Goal: Task Accomplishment & Management: Manage account settings

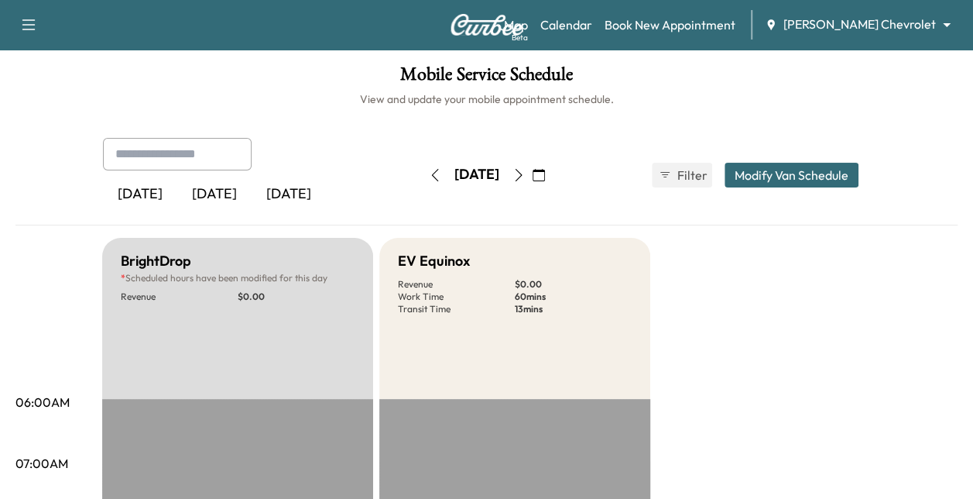
click at [545, 179] on icon "button" at bounding box center [539, 175] width 12 height 12
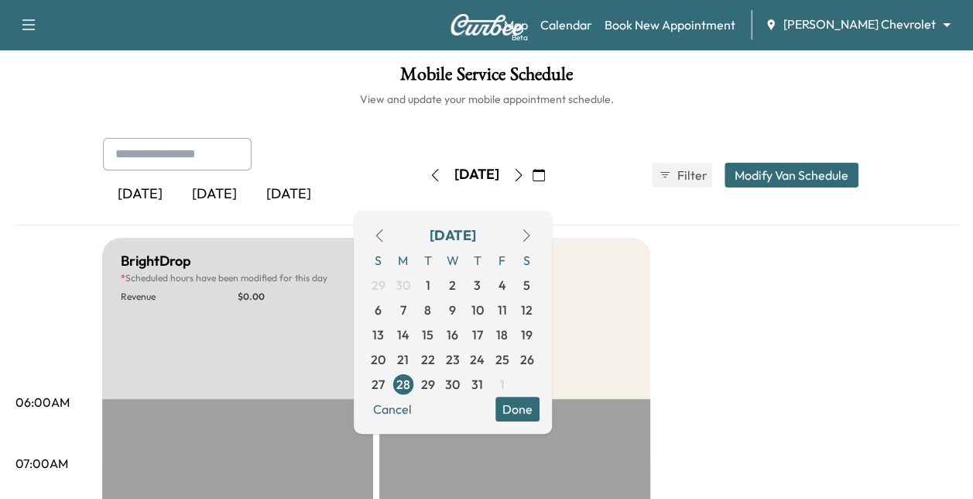
click at [540, 242] on button "button" at bounding box center [526, 235] width 26 height 25
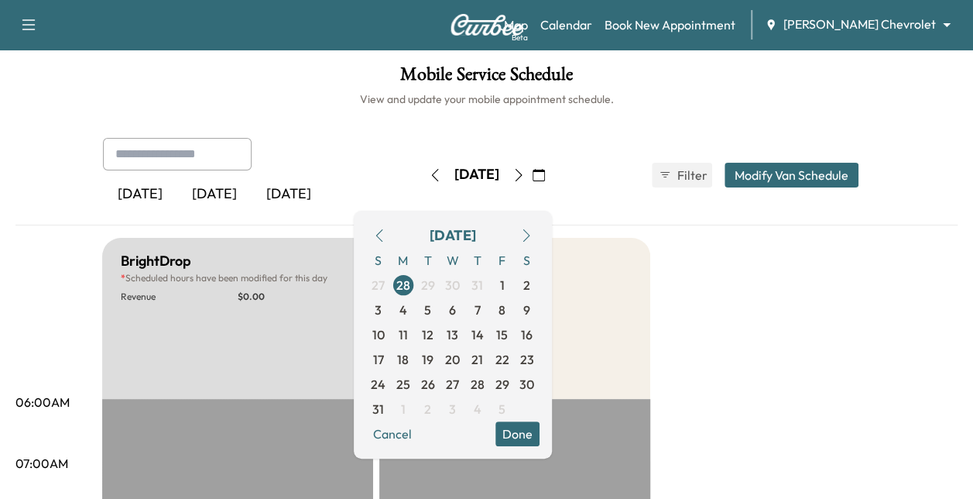
click at [540, 242] on button "button" at bounding box center [526, 235] width 26 height 25
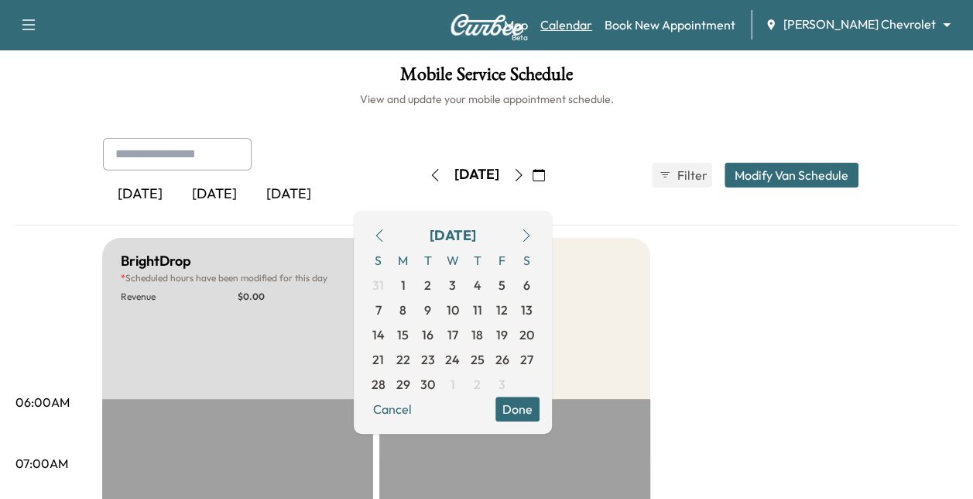
click at [592, 22] on link "Calendar" at bounding box center [567, 24] width 52 height 19
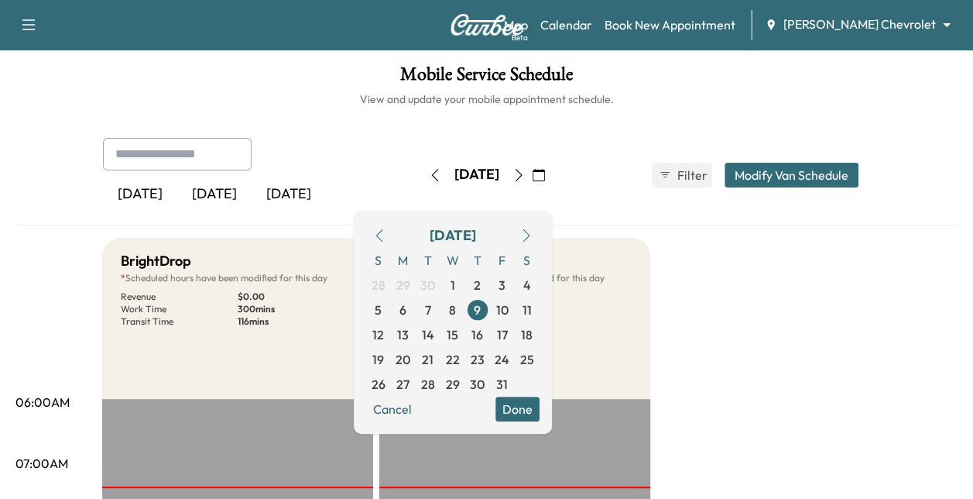
click at [581, 145] on div "[DATE] [DATE] [DATE] [DATE] October 2025 S M T W T F S 28 29 30 1 2 3 4 5 6 7 8…" at bounding box center [487, 175] width 793 height 74
click at [623, 218] on div "[DATE] [DATE] [DATE] [DATE] October 2025 S M T W T F S 28 29 30 1 2 3 4 5 6 7 8…" at bounding box center [486, 182] width 942 height 88
click at [540, 402] on button "Done" at bounding box center [518, 409] width 44 height 25
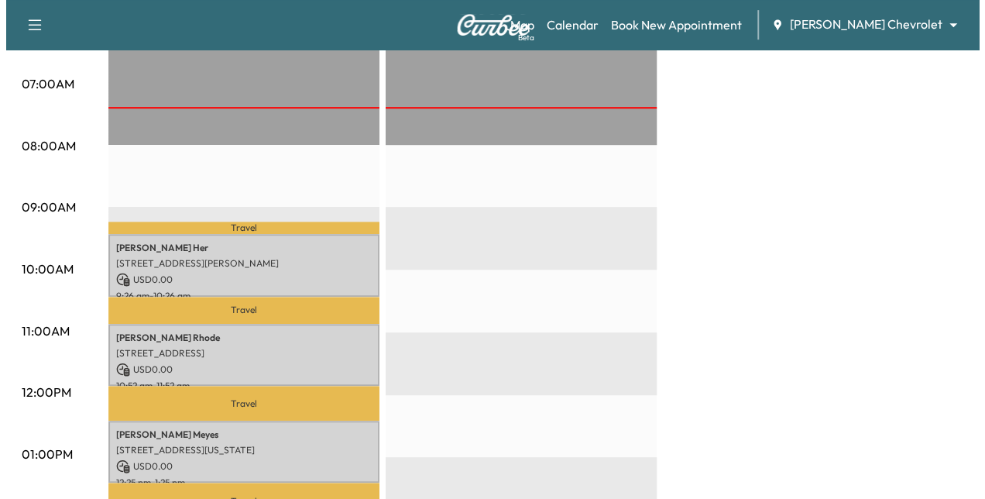
scroll to position [524, 0]
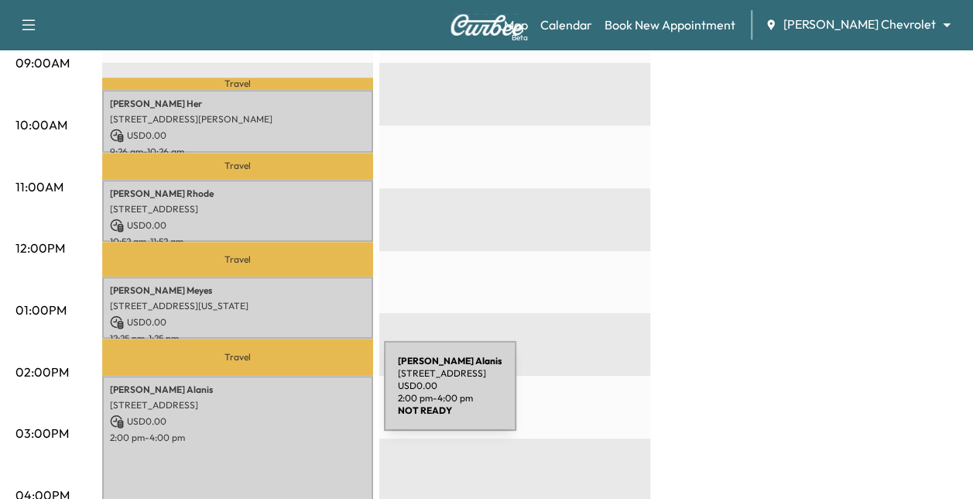
click at [268, 399] on p "[STREET_ADDRESS]" at bounding box center [238, 405] width 256 height 12
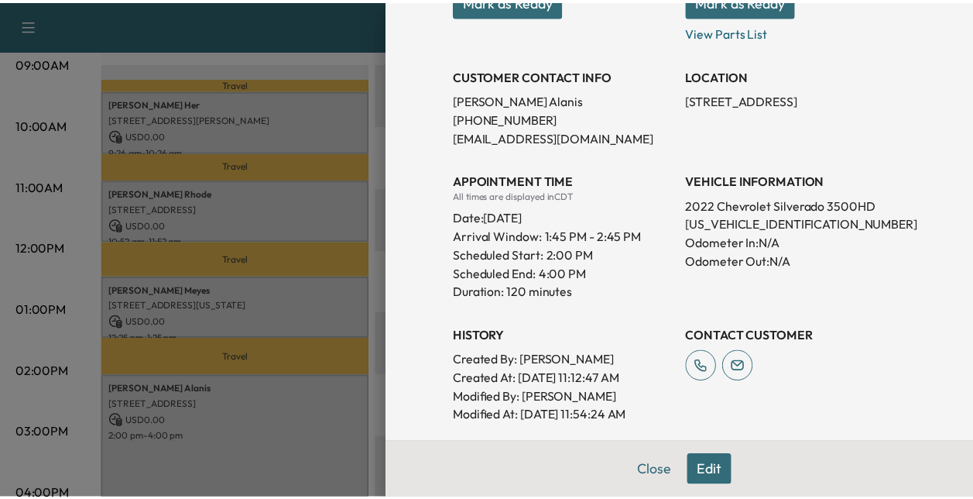
scroll to position [243, 0]
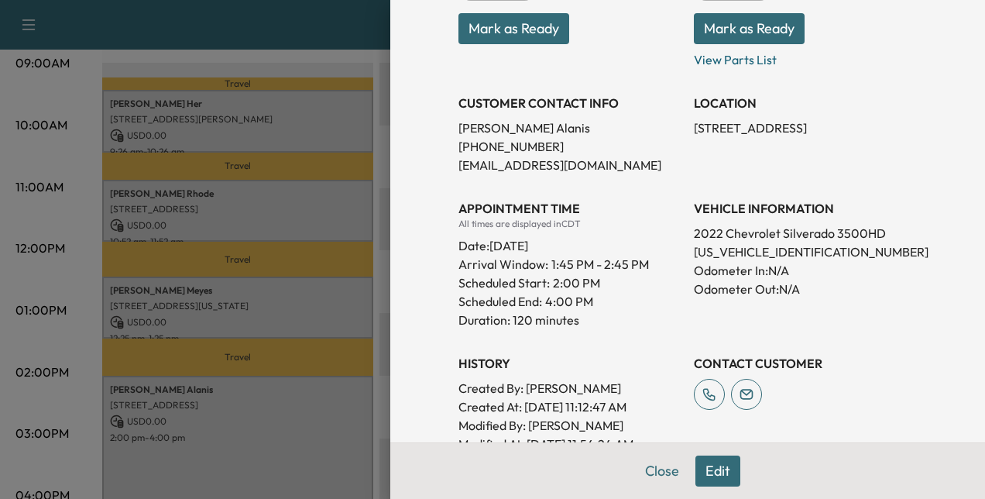
click at [720, 252] on p "[US_VEHICLE_IDENTIFICATION_NUMBER]" at bounding box center [805, 251] width 223 height 19
copy p "[US_VEHICLE_IDENTIFICATION_NUMBER]"
click at [652, 479] on button "Close" at bounding box center [662, 470] width 54 height 31
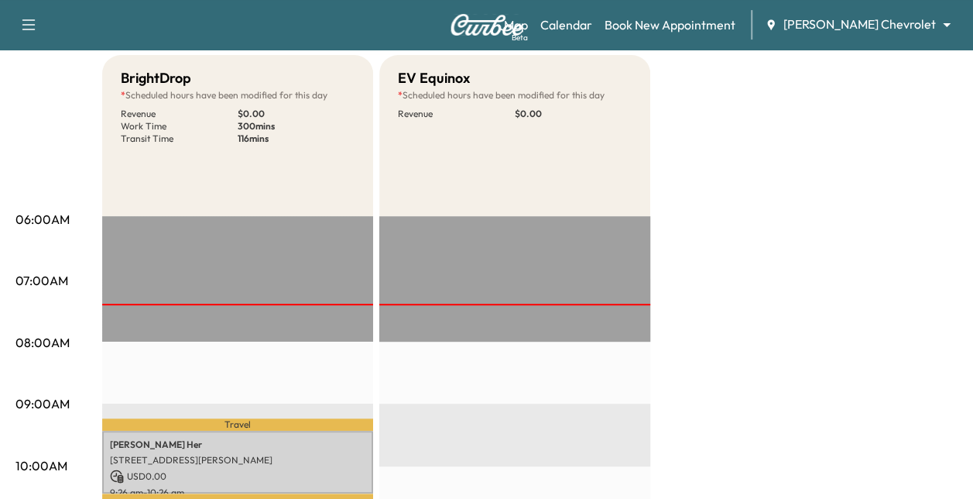
scroll to position [0, 0]
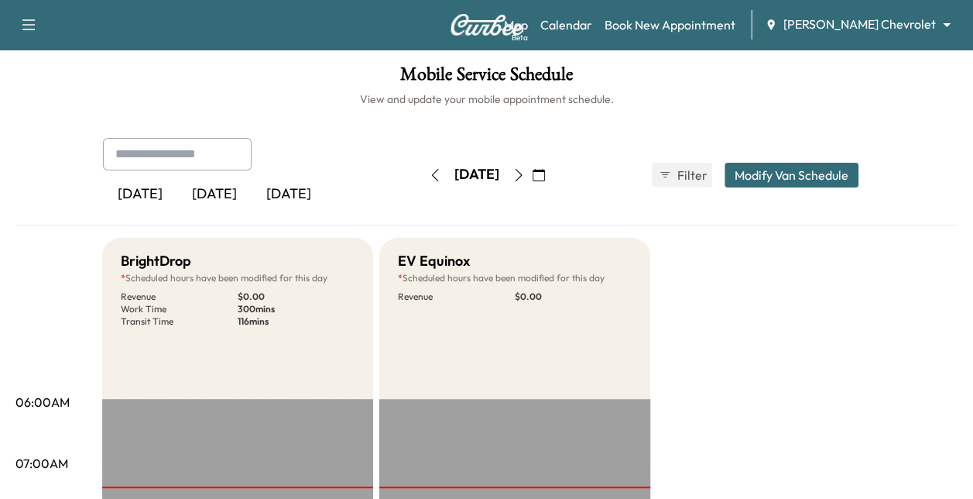
click at [525, 174] on icon "button" at bounding box center [519, 175] width 12 height 12
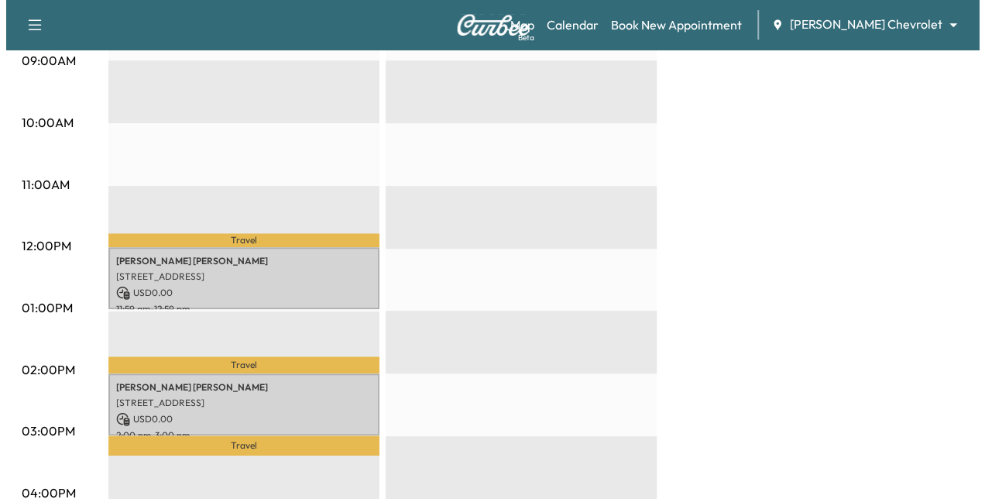
scroll to position [527, 0]
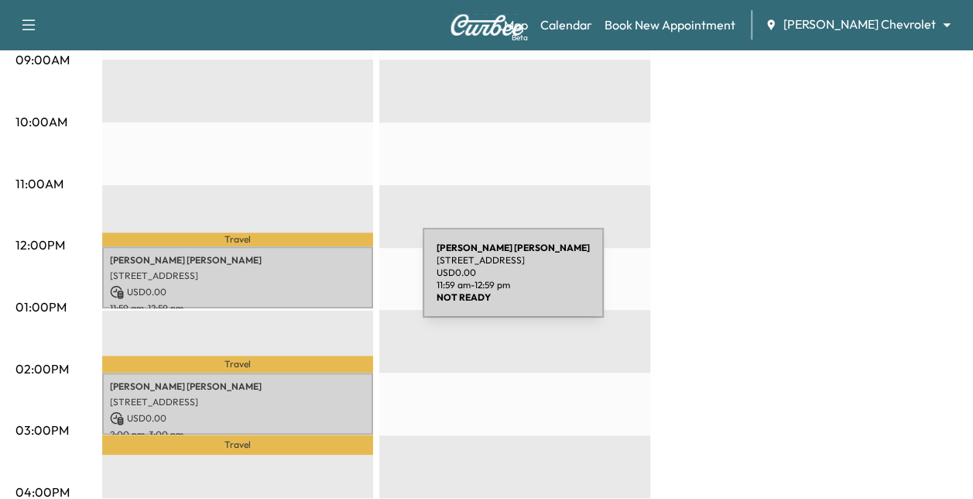
click at [307, 285] on p "USD 0.00" at bounding box center [238, 292] width 256 height 14
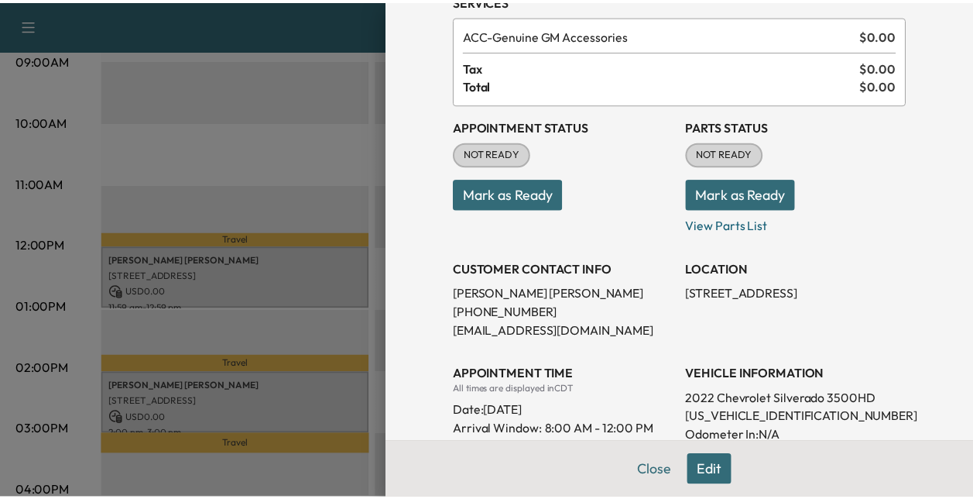
scroll to position [0, 0]
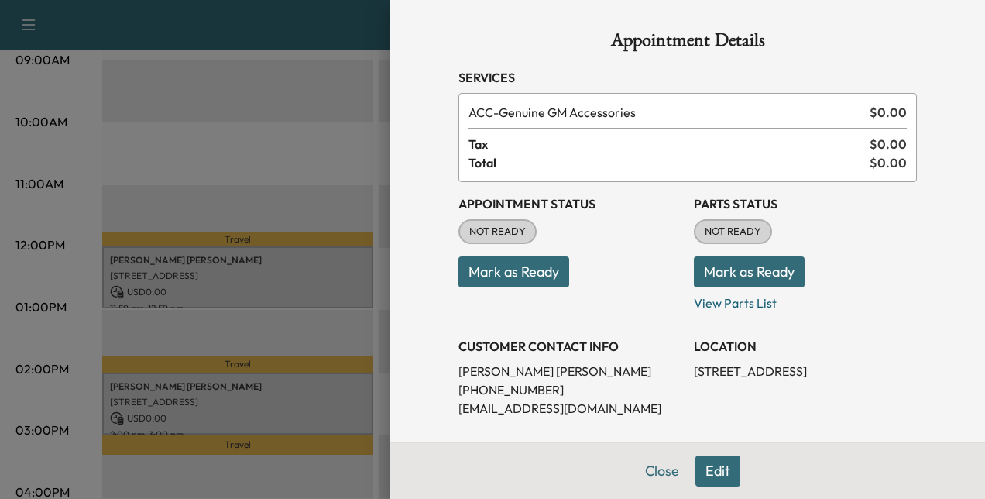
click at [654, 480] on button "Close" at bounding box center [662, 470] width 54 height 31
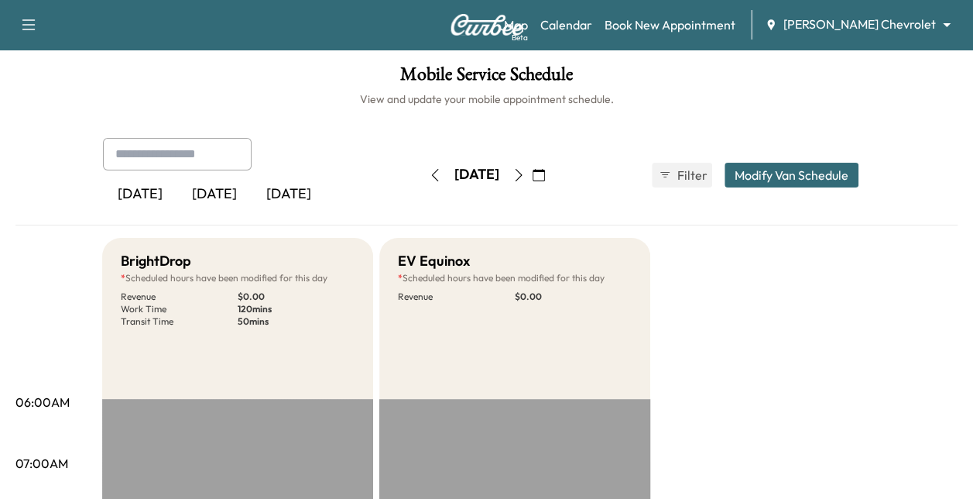
click at [525, 173] on icon "button" at bounding box center [519, 175] width 12 height 12
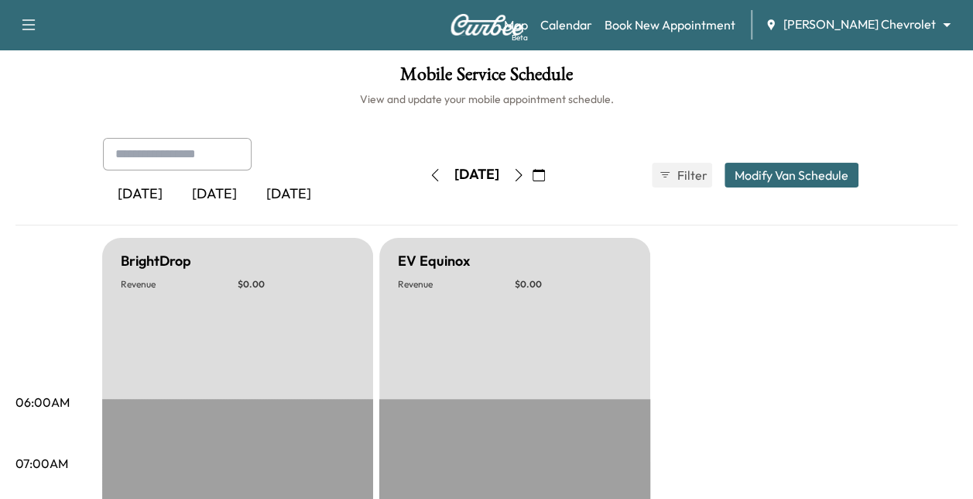
click at [532, 166] on button "button" at bounding box center [519, 175] width 26 height 25
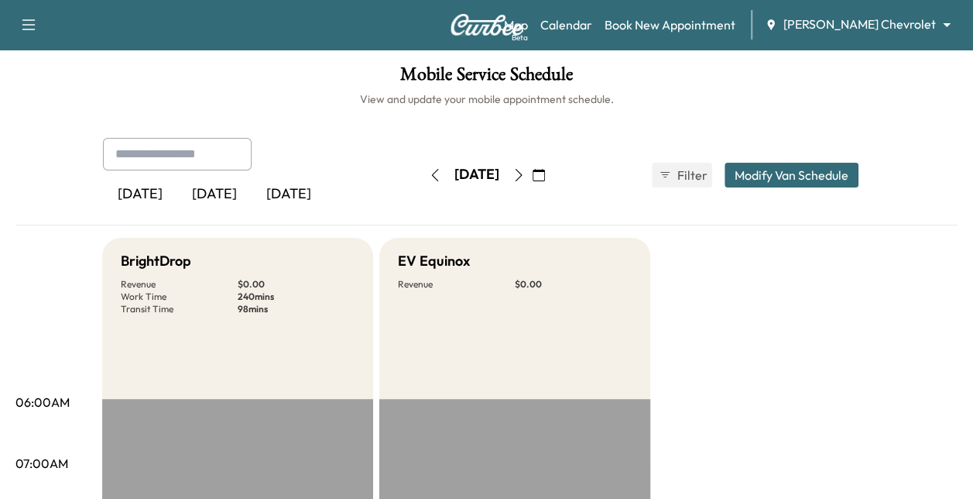
click at [525, 177] on icon "button" at bounding box center [519, 175] width 12 height 12
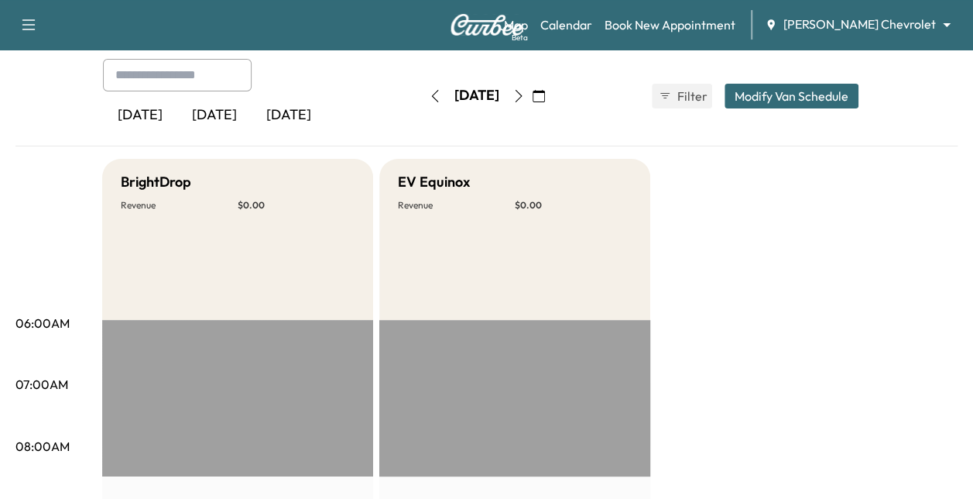
scroll to position [21, 0]
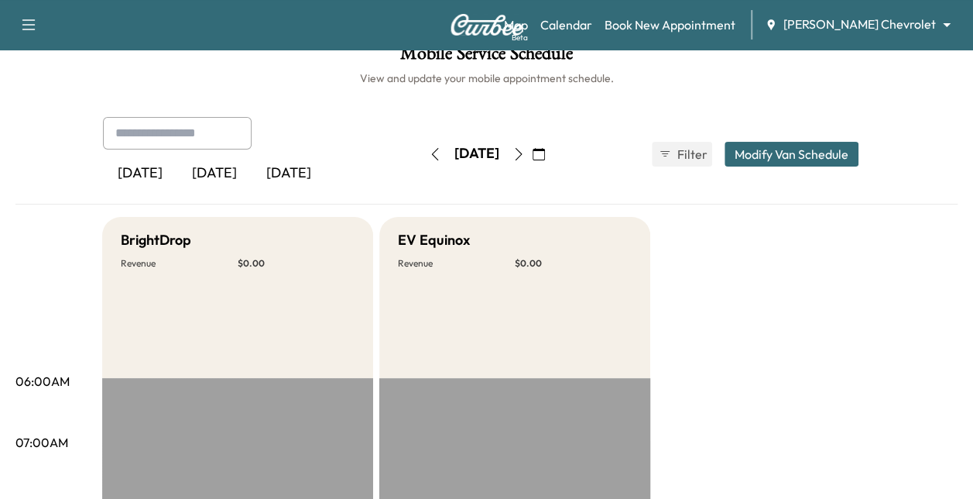
click at [532, 146] on button "button" at bounding box center [519, 154] width 26 height 25
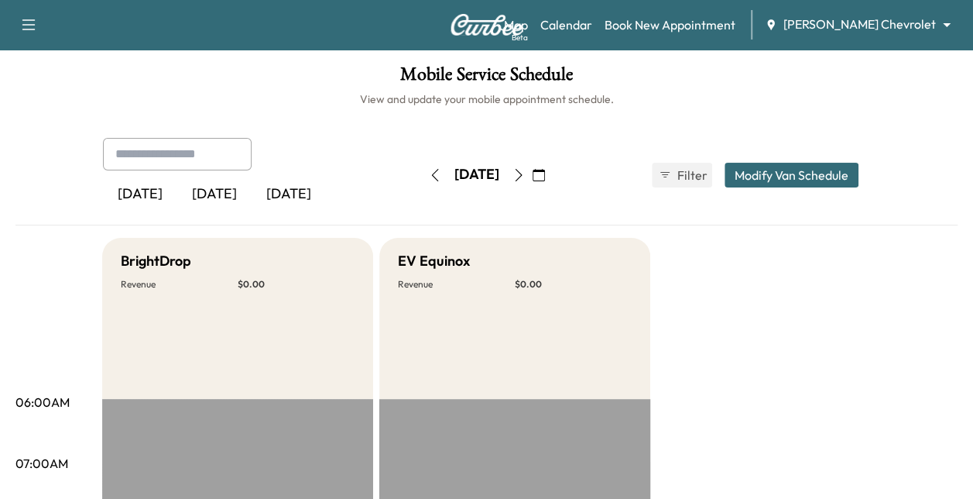
click at [422, 165] on button "button" at bounding box center [435, 175] width 26 height 25
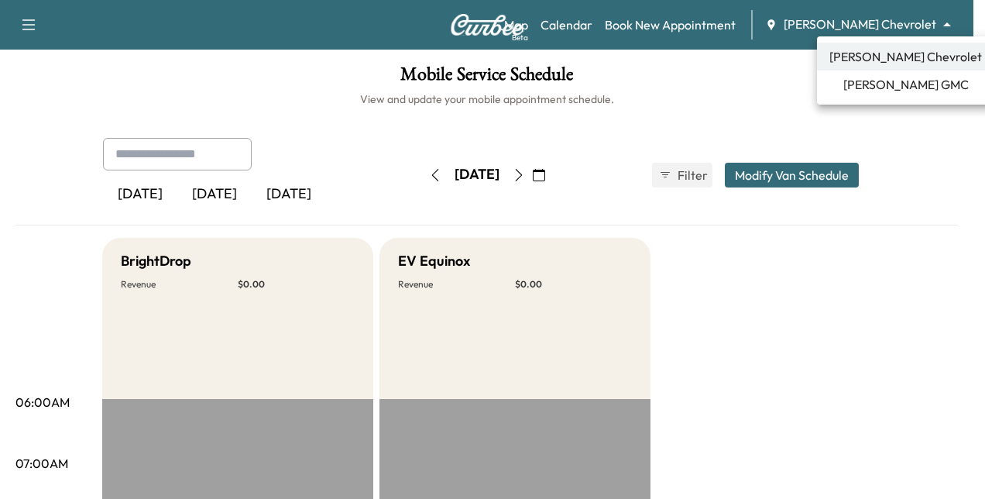
click at [884, 20] on body "Support Log Out Map Beta Calendar Book New Appointment [PERSON_NAME] Chevrolet …" at bounding box center [492, 249] width 985 height 499
click at [865, 84] on span "[PERSON_NAME] GMC" at bounding box center [905, 84] width 125 height 19
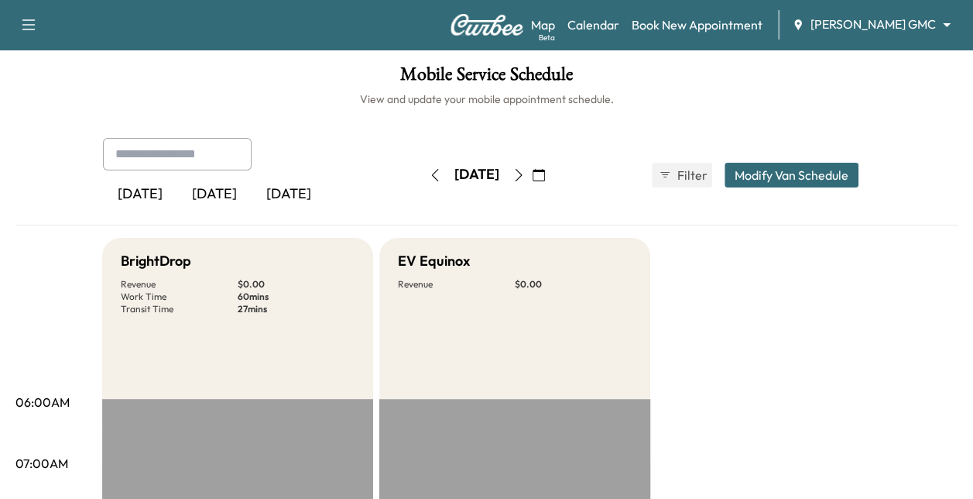
scroll to position [5, 0]
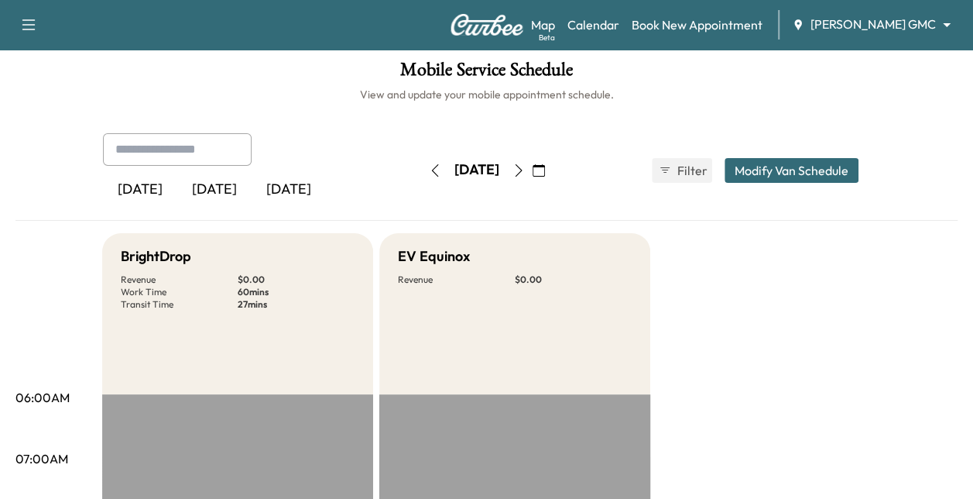
click at [525, 169] on icon "button" at bounding box center [519, 170] width 12 height 12
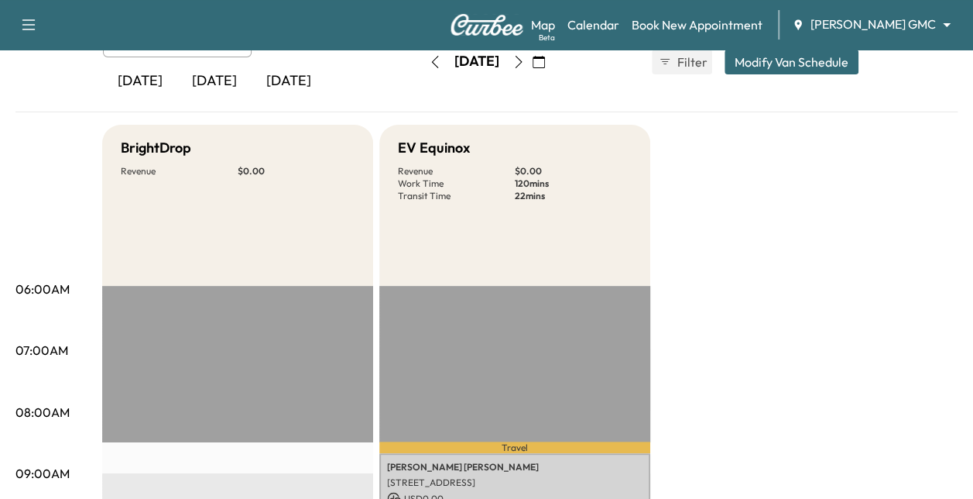
scroll to position [99, 0]
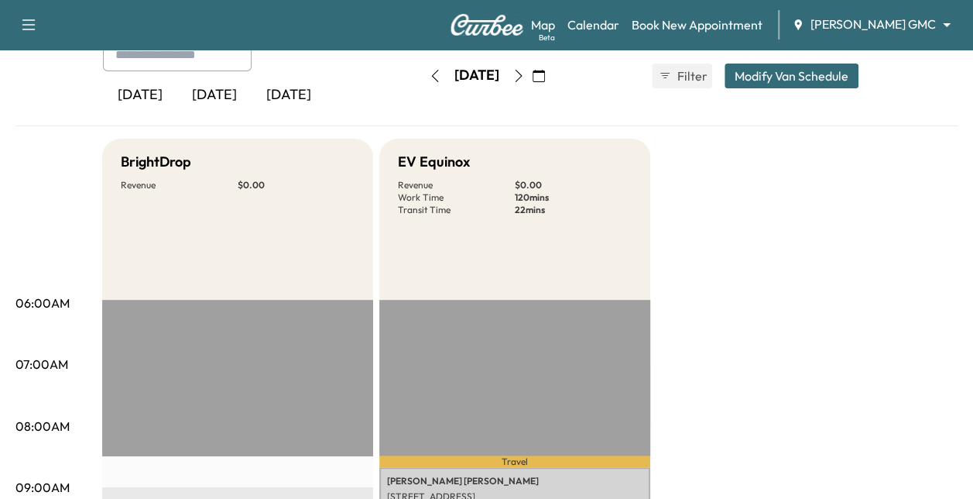
click at [525, 76] on icon "button" at bounding box center [519, 76] width 12 height 12
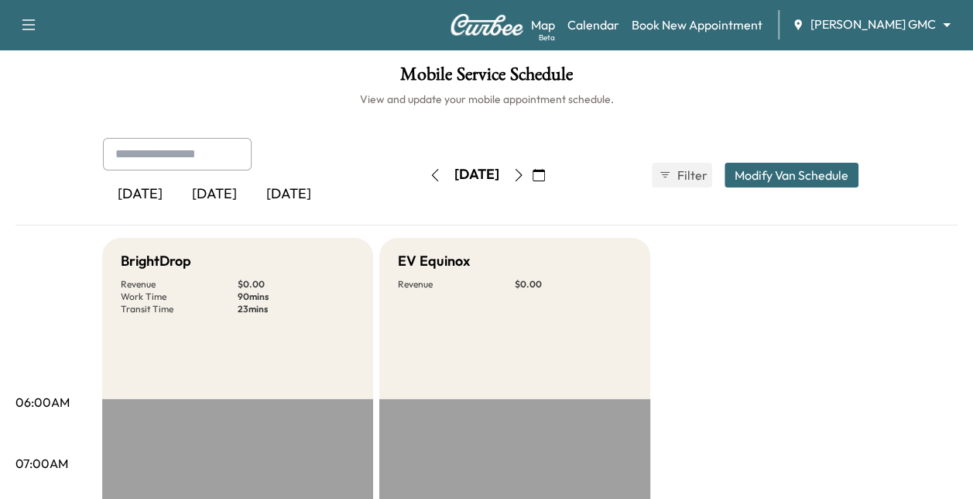
click at [429, 173] on icon "button" at bounding box center [435, 175] width 12 height 12
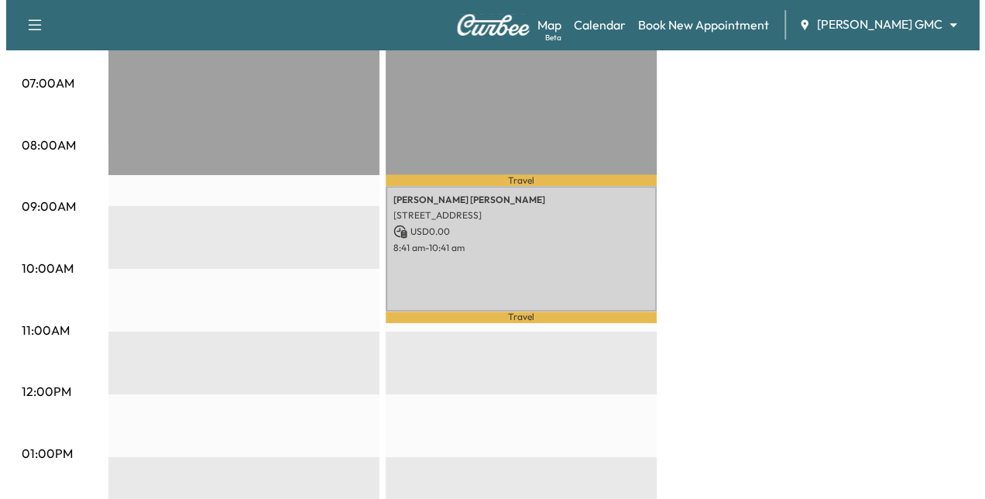
scroll to position [454, 0]
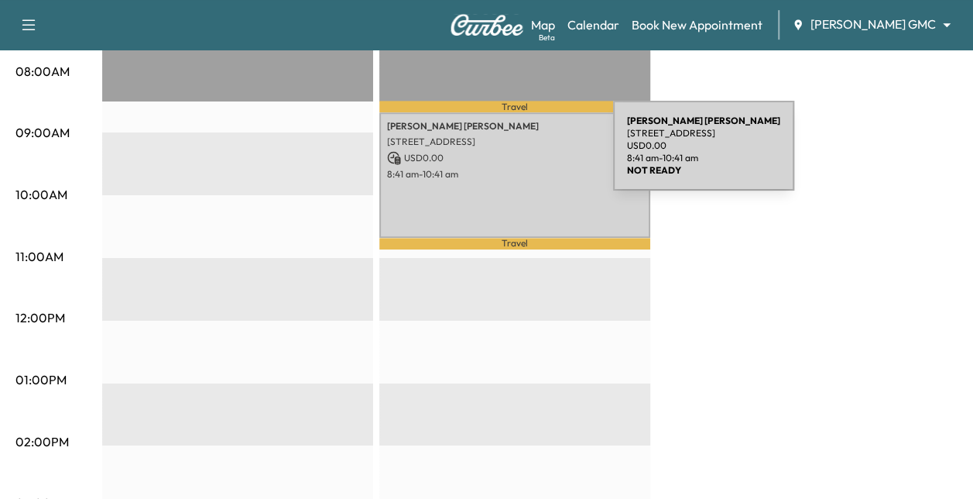
click at [497, 155] on p "USD 0.00" at bounding box center [515, 158] width 256 height 14
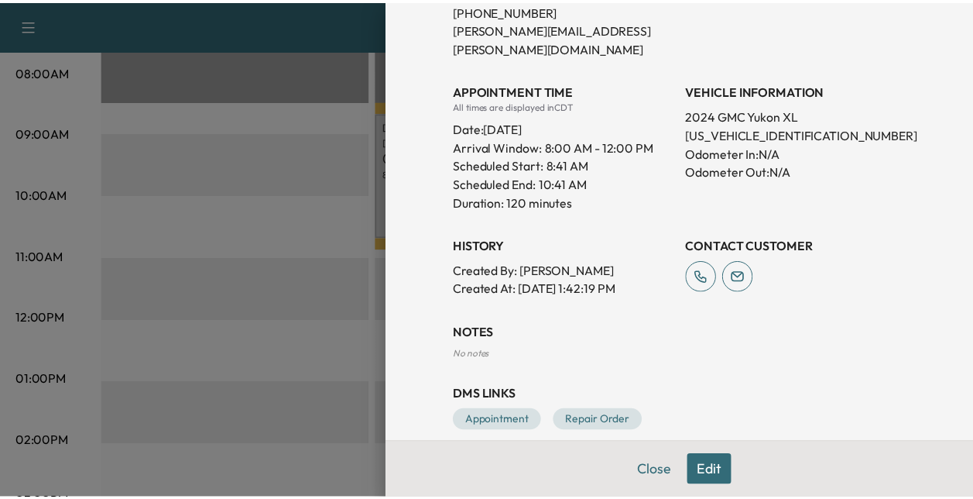
scroll to position [187, 0]
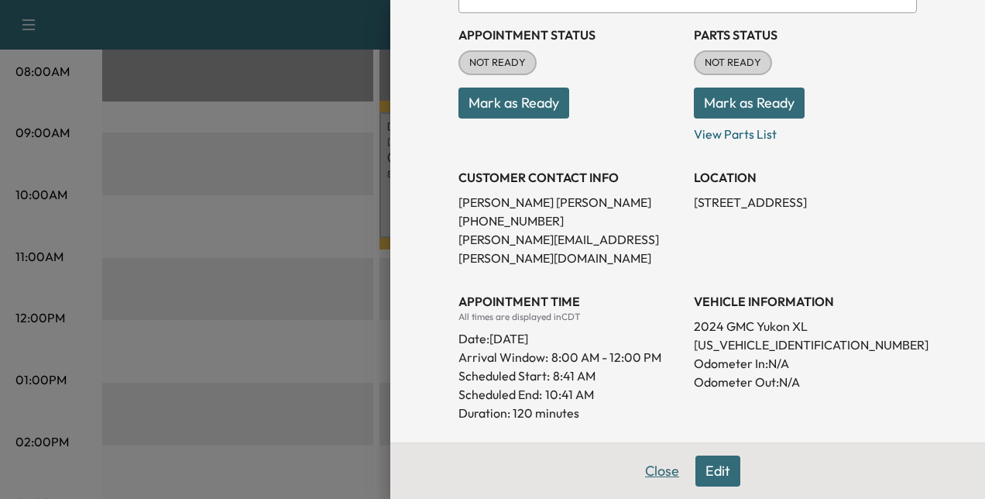
click at [640, 456] on button "Close" at bounding box center [662, 470] width 54 height 31
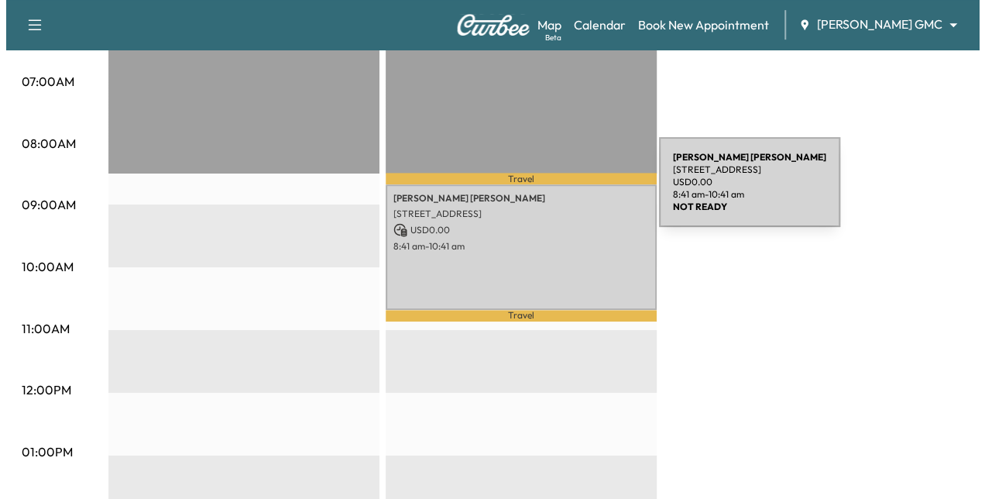
scroll to position [383, 0]
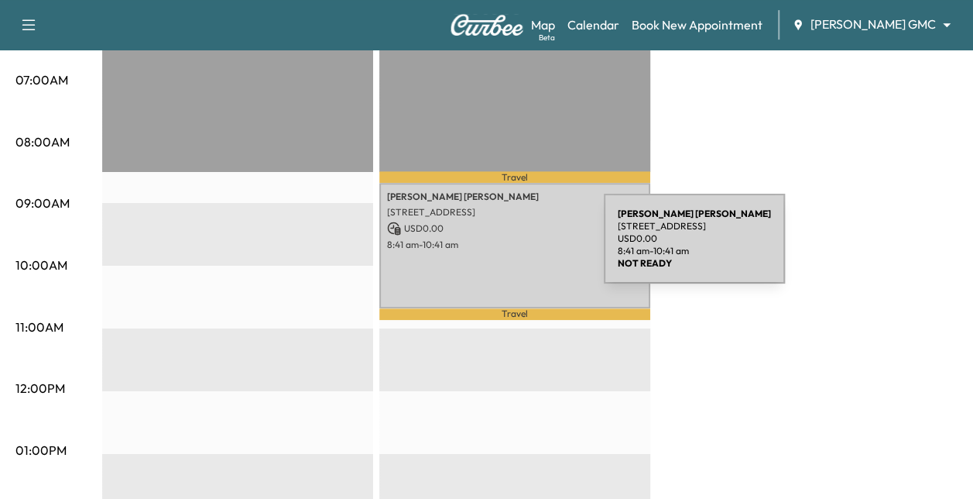
click at [491, 250] on div "[PERSON_NAME] [STREET_ADDRESS] USD 0.00 8:41 am - 10:41 am" at bounding box center [514, 245] width 271 height 125
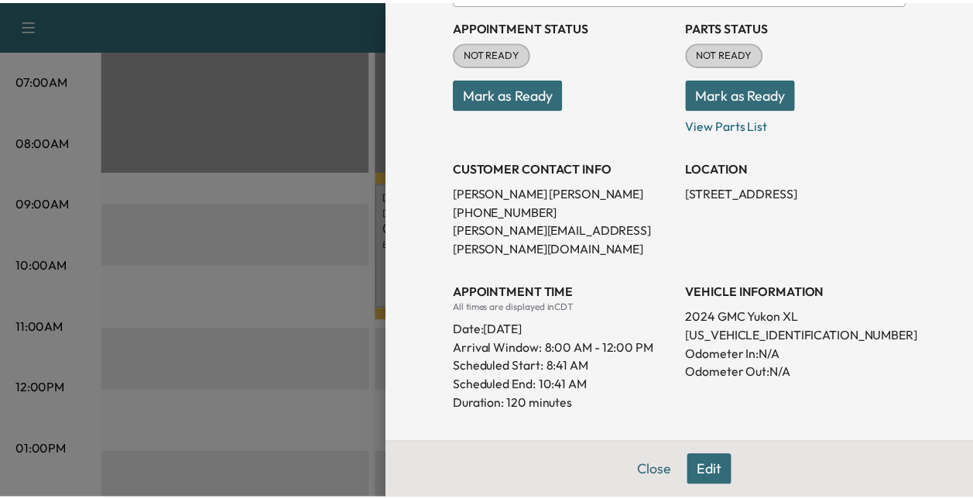
scroll to position [203, 0]
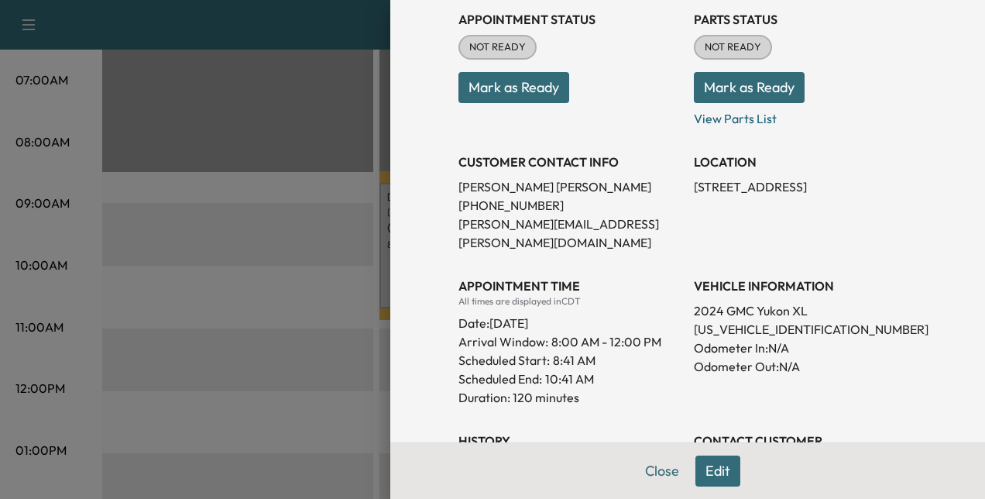
click at [716, 320] on p "[US_VEHICLE_IDENTIFICATION_NUMBER]" at bounding box center [805, 329] width 223 height 19
copy p "[US_VEHICLE_IDENTIFICATION_NUMBER]"
click at [657, 463] on button "Close" at bounding box center [662, 470] width 54 height 31
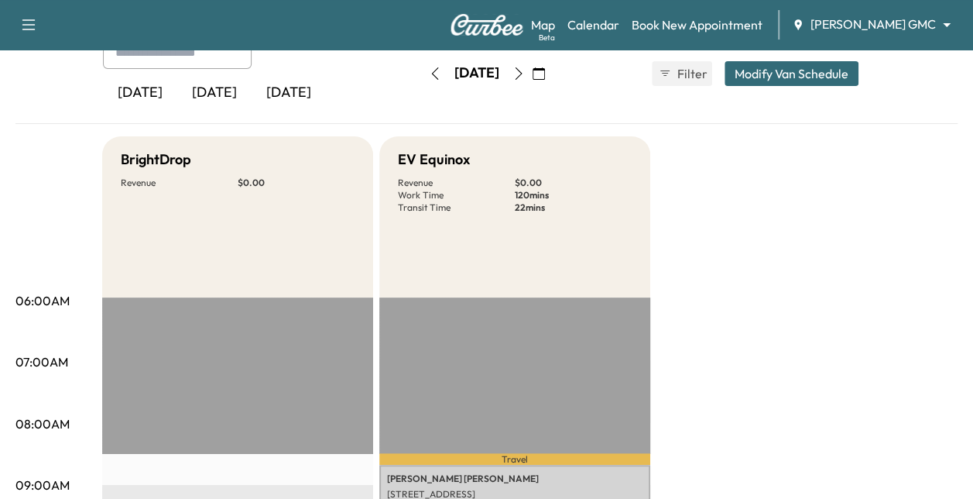
scroll to position [0, 0]
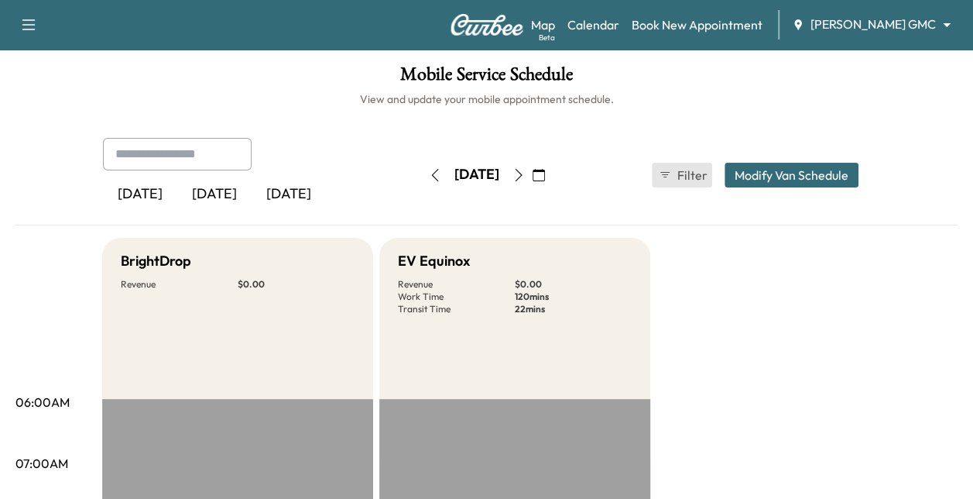
click at [682, 172] on span "Filter" at bounding box center [692, 175] width 28 height 19
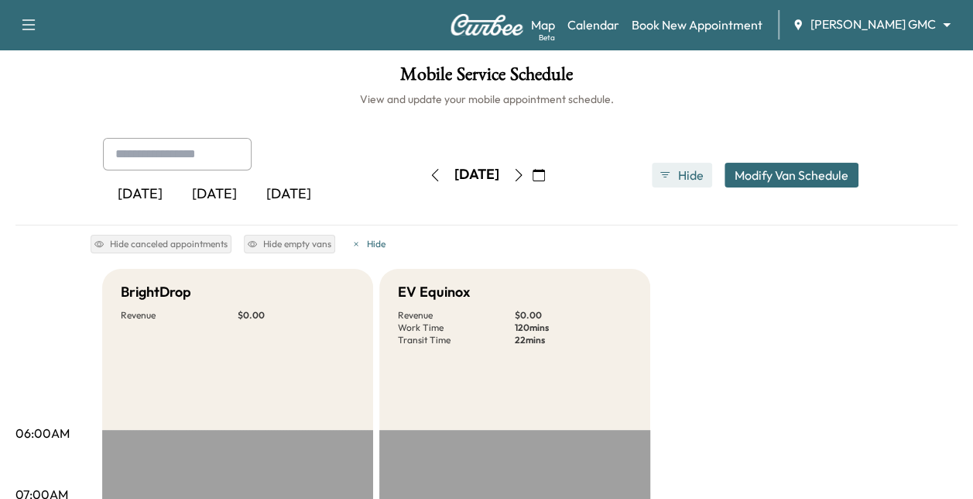
click at [686, 175] on span "Hide" at bounding box center [692, 175] width 28 height 19
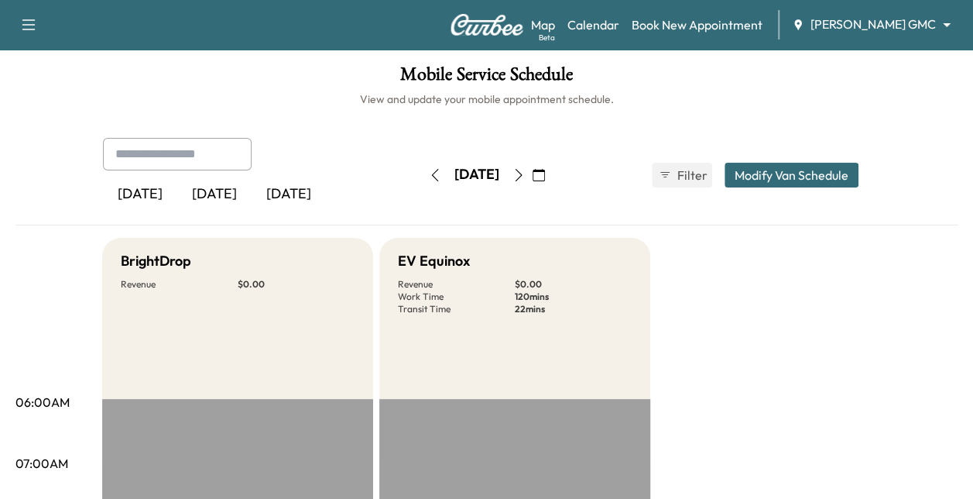
click at [751, 169] on button "Modify Van Schedule" at bounding box center [792, 175] width 134 height 25
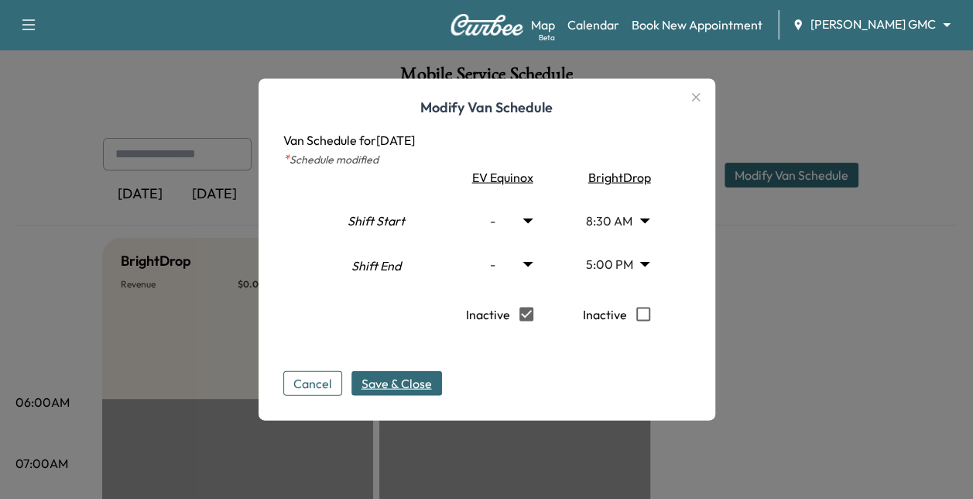
click at [415, 377] on span "Save & Close" at bounding box center [397, 383] width 70 height 19
type input "***"
type input "**"
click at [696, 99] on icon "button" at bounding box center [696, 97] width 19 height 19
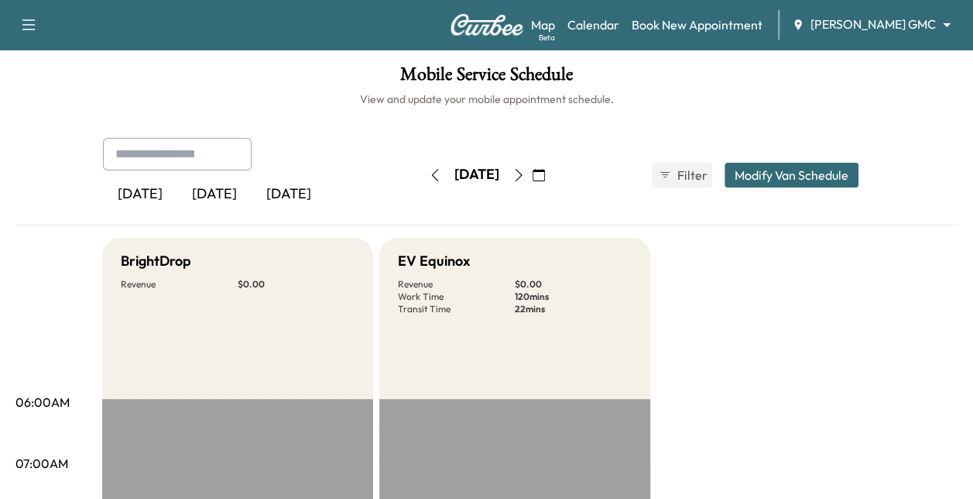
click at [525, 178] on icon "button" at bounding box center [519, 175] width 12 height 12
click at [532, 167] on button "button" at bounding box center [519, 175] width 26 height 25
click at [422, 163] on button "button" at bounding box center [435, 175] width 26 height 25
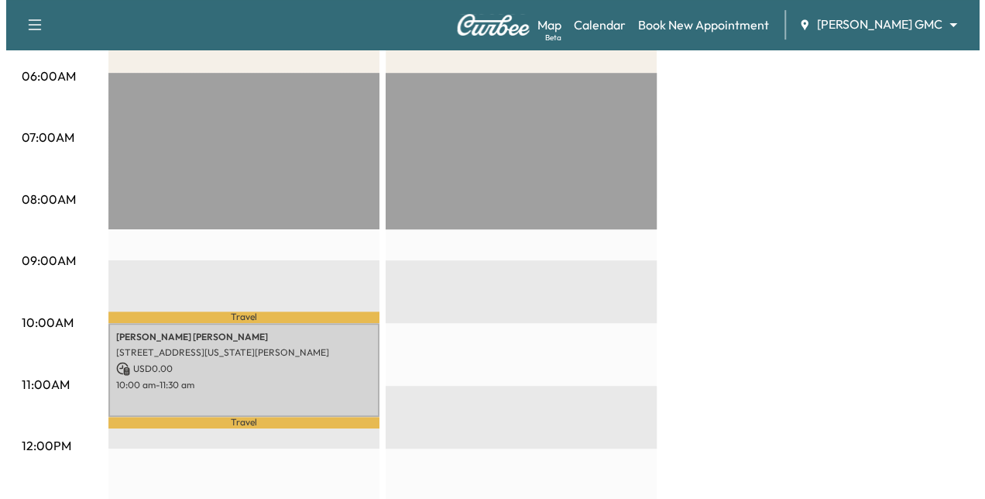
scroll to position [319, 0]
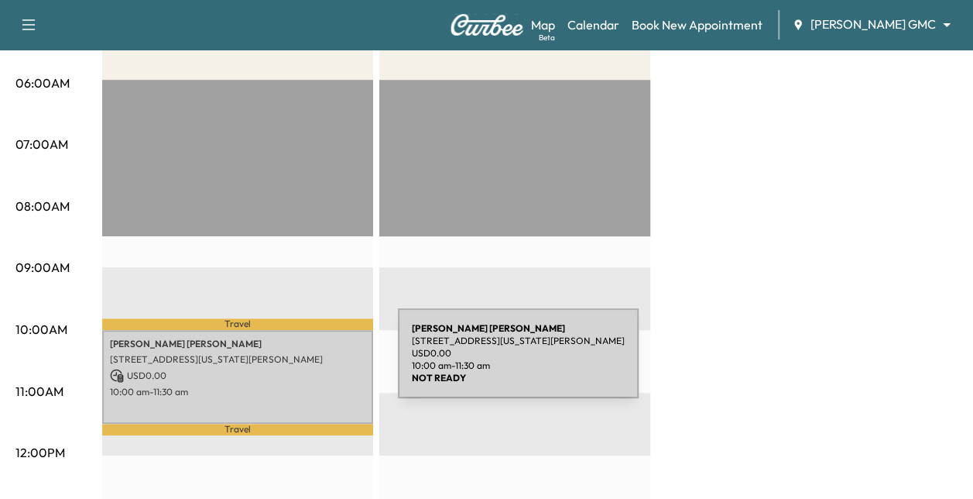
click at [282, 362] on div "[PERSON_NAME] [STREET_ADDRESS][US_STATE][PERSON_NAME] USD 0.00 10:00 am - 11:30…" at bounding box center [237, 377] width 271 height 94
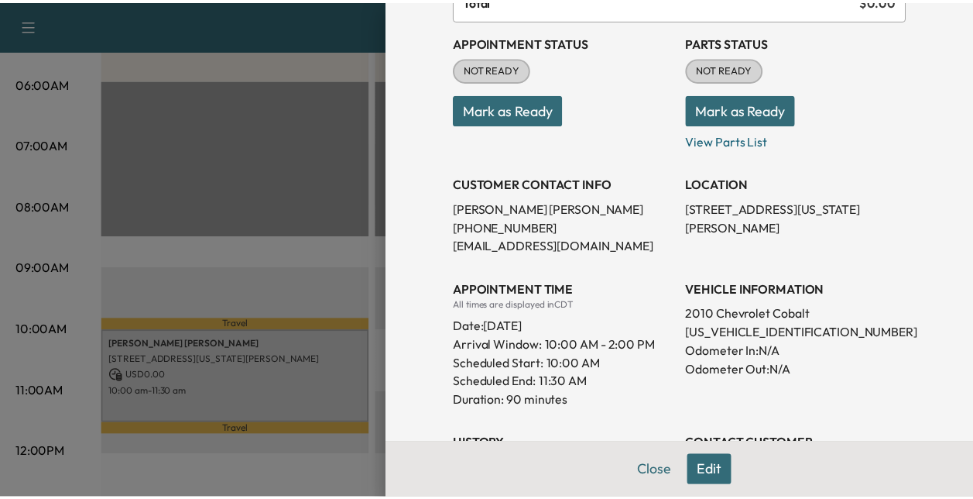
scroll to position [180, 0]
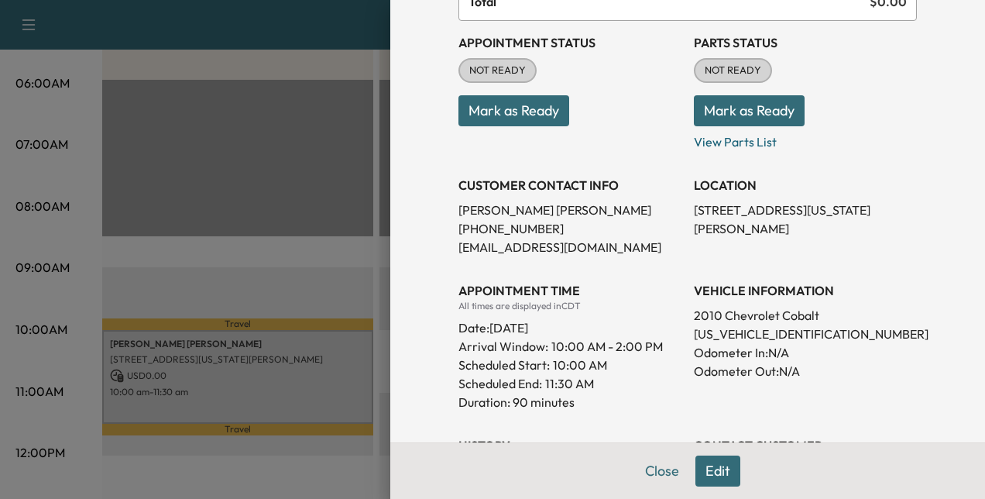
click at [732, 337] on p "[US_VEHICLE_IDENTIFICATION_NUMBER]" at bounding box center [805, 333] width 223 height 19
copy p "[US_VEHICLE_IDENTIFICATION_NUMBER]"
drag, startPoint x: 658, startPoint y: 467, endPoint x: 634, endPoint y: 472, distance: 24.6
click at [635, 472] on button "Close" at bounding box center [662, 470] width 54 height 31
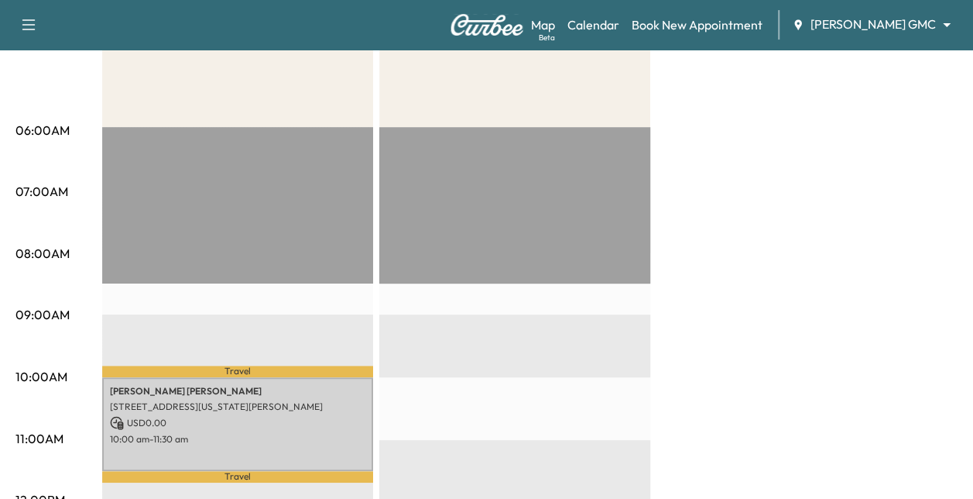
scroll to position [0, 0]
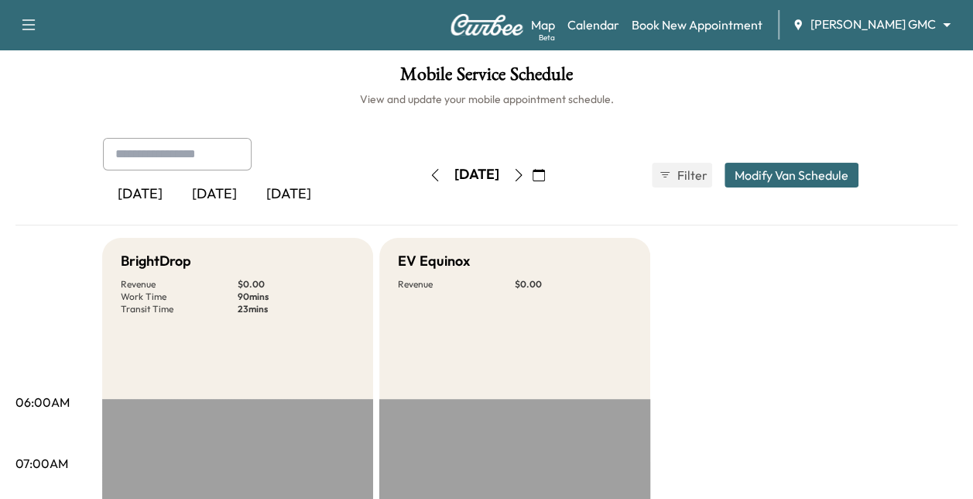
click at [525, 170] on icon "button" at bounding box center [519, 175] width 12 height 12
click at [429, 170] on icon "button" at bounding box center [435, 175] width 12 height 12
click at [525, 170] on icon "button" at bounding box center [519, 175] width 12 height 12
click at [429, 173] on icon "button" at bounding box center [435, 175] width 12 height 12
